Goal: Information Seeking & Learning: Check status

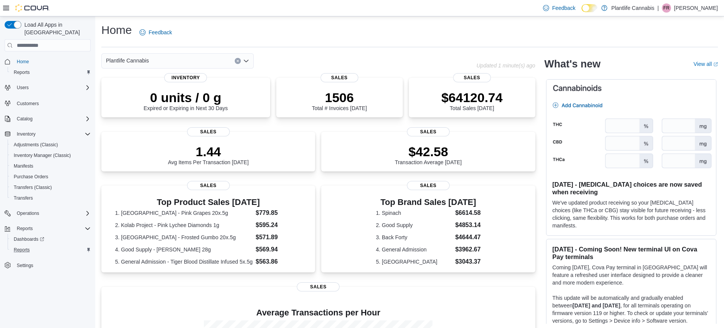
click at [53, 245] on div "Reports" at bounding box center [51, 249] width 80 height 9
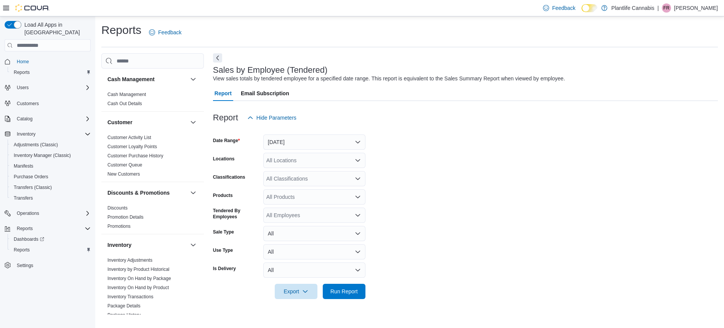
click at [288, 150] on form "Date Range [DATE] Locations All Locations Classifications All Classifications P…" at bounding box center [465, 212] width 505 height 174
click at [287, 146] on button "[DATE]" at bounding box center [314, 142] width 102 height 15
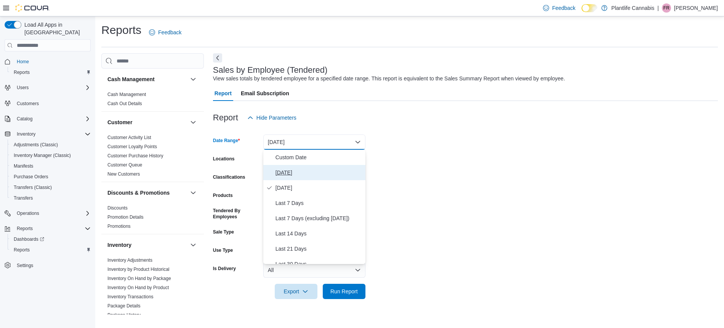
click at [295, 167] on button "[DATE]" at bounding box center [314, 172] width 102 height 15
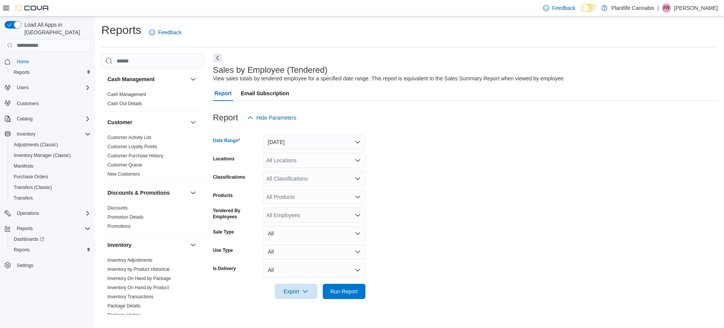
click at [294, 161] on div "All Locations" at bounding box center [314, 160] width 102 height 15
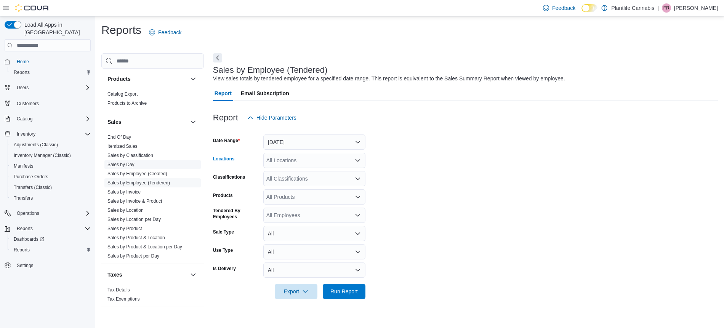
click at [130, 166] on link "Sales by Day" at bounding box center [120, 164] width 27 height 5
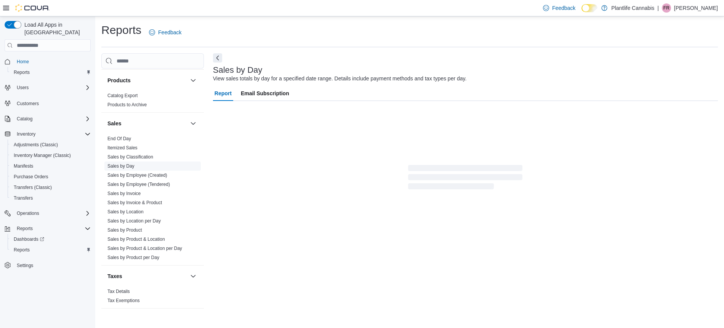
scroll to position [400, 0]
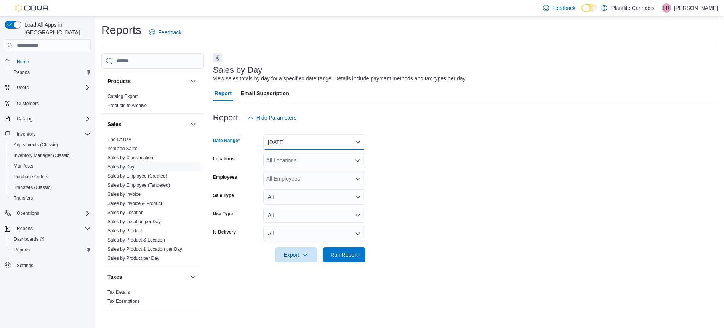
click at [280, 149] on button "[DATE]" at bounding box center [314, 142] width 102 height 15
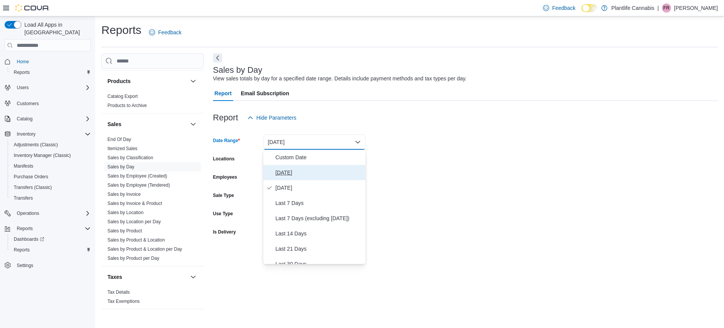
click at [320, 172] on span "[DATE]" at bounding box center [319, 172] width 87 height 9
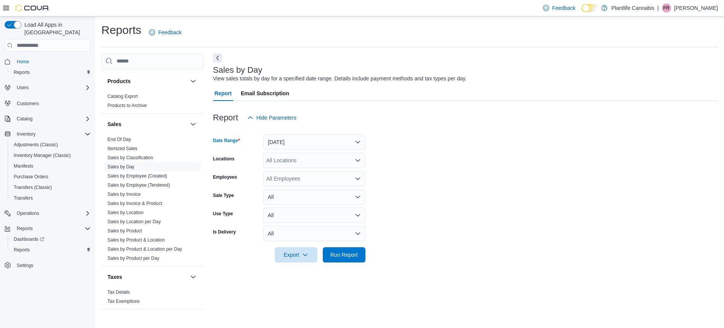
click at [300, 156] on div "All Locations" at bounding box center [314, 160] width 102 height 15
type input "****"
click at [328, 170] on span "Calgary - Shawnessy" at bounding box center [309, 174] width 50 height 8
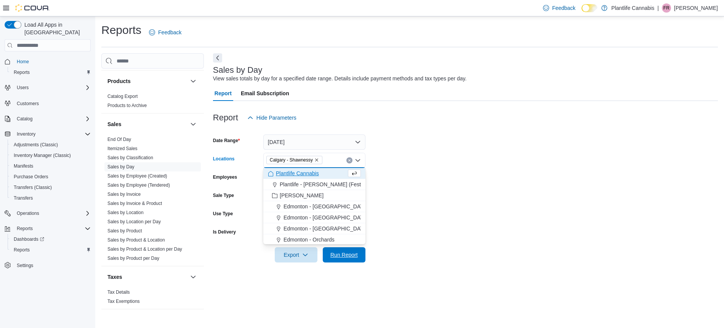
drag, startPoint x: 352, startPoint y: 258, endPoint x: 425, endPoint y: 264, distance: 73.0
click at [352, 258] on span "Run Report" at bounding box center [343, 255] width 27 height 8
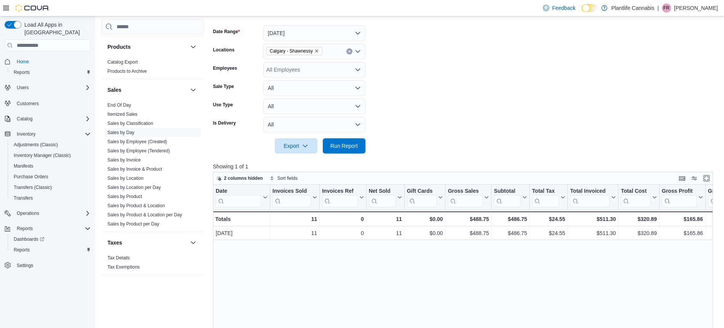
scroll to position [146, 0]
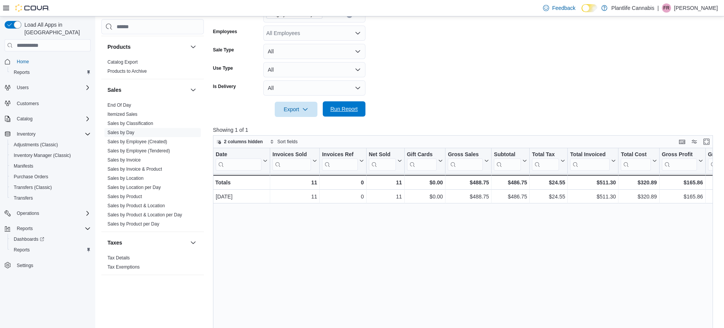
click at [335, 106] on span "Run Report" at bounding box center [344, 108] width 34 height 15
